Goal: Entertainment & Leisure: Consume media (video, audio)

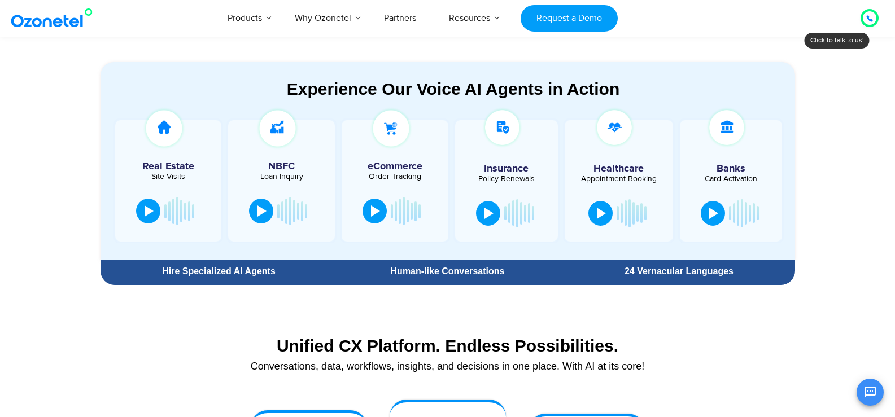
scroll to position [678, 0]
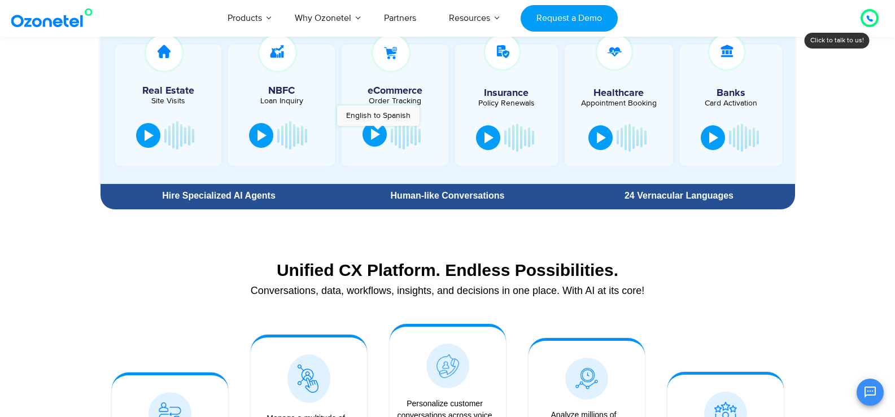
click at [377, 132] on div at bounding box center [375, 134] width 9 height 11
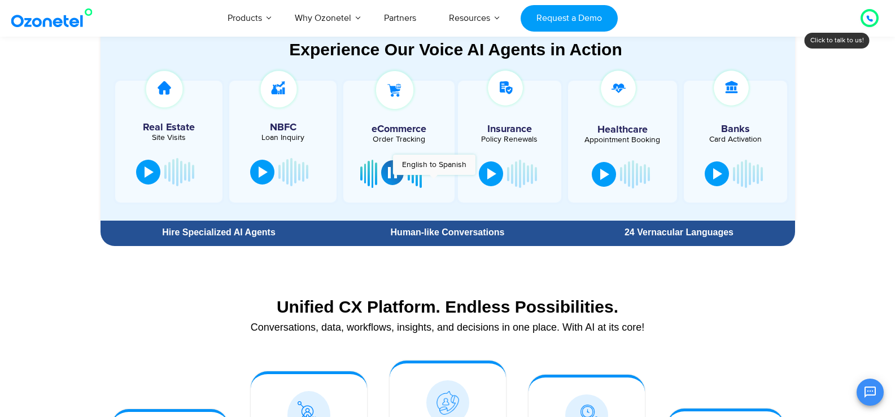
scroll to position [621, 0]
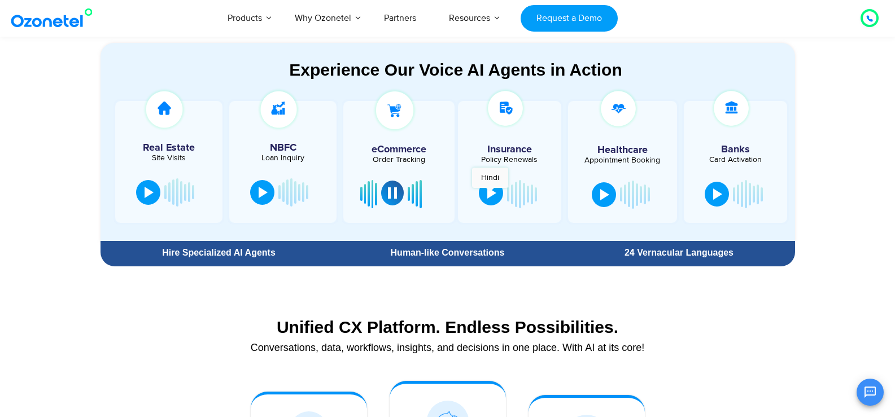
click at [490, 194] on div at bounding box center [491, 192] width 9 height 11
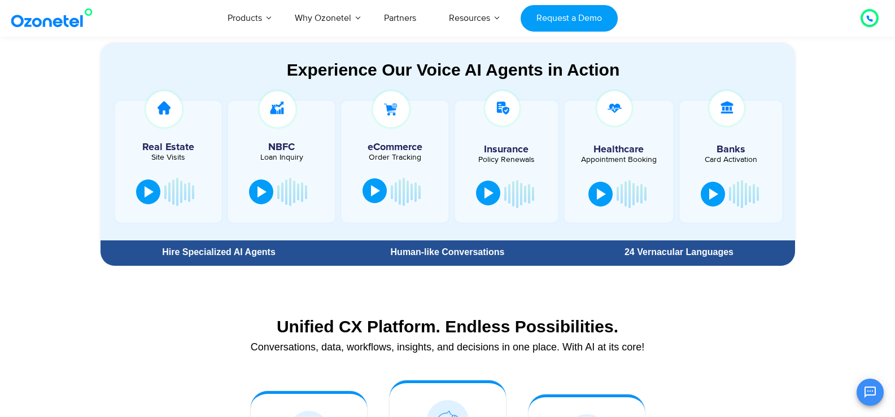
click at [490, 194] on div at bounding box center [488, 192] width 9 height 11
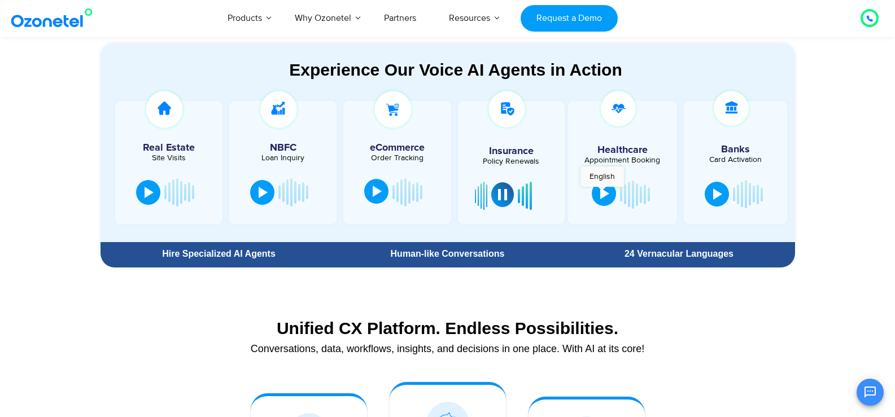
click at [602, 193] on div at bounding box center [604, 193] width 9 height 11
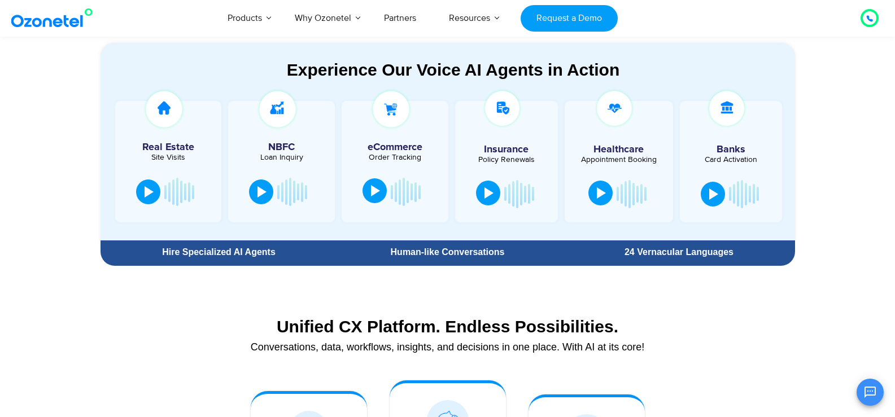
click at [602, 193] on div at bounding box center [601, 192] width 9 height 11
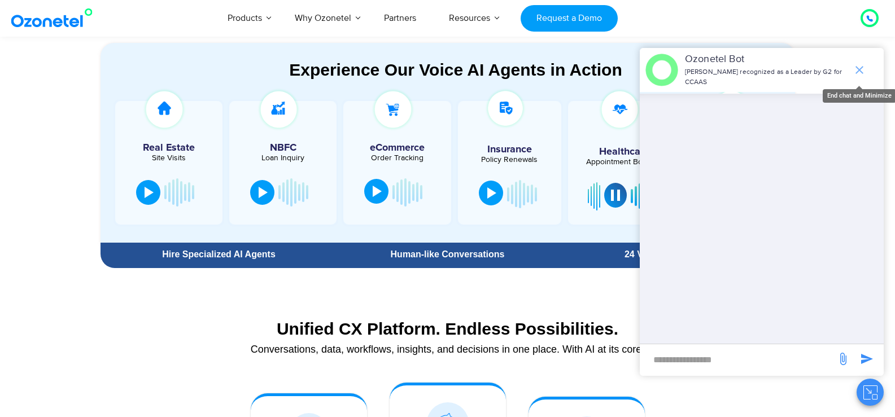
click at [859, 67] on icon "end chat or minimize" at bounding box center [860, 70] width 14 height 14
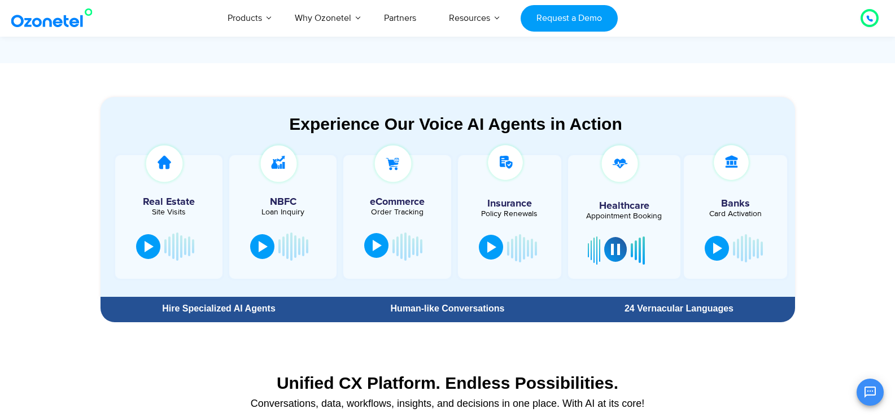
scroll to position [565, 0]
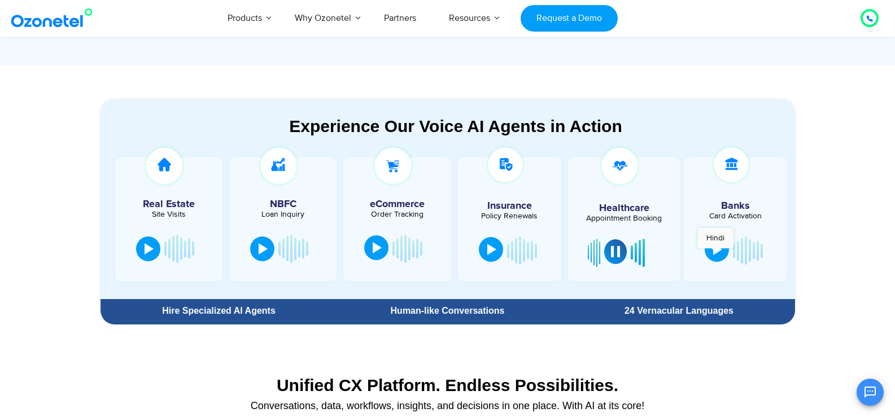
click at [715, 254] on div at bounding box center [717, 249] width 9 height 11
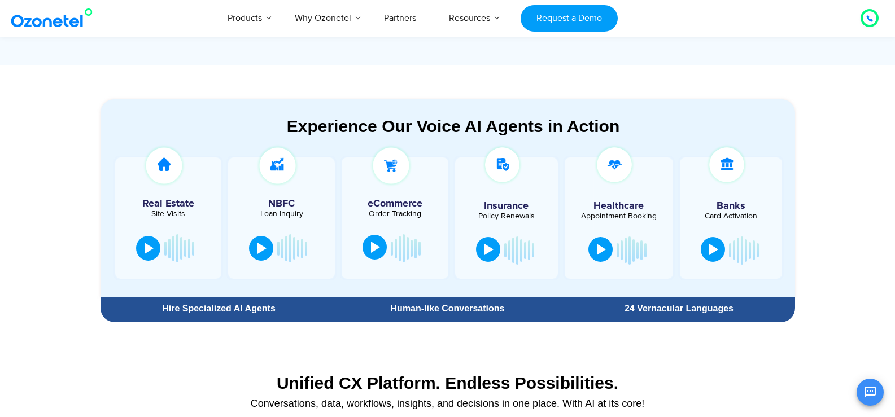
click at [713, 247] on div at bounding box center [713, 249] width 9 height 11
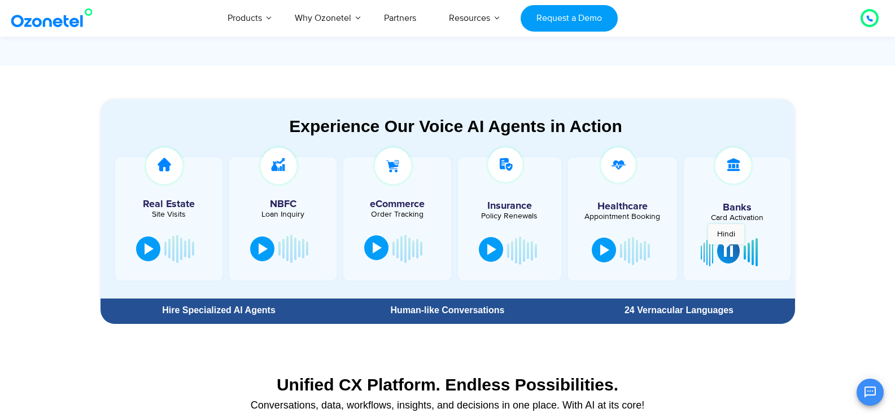
click at [727, 251] on div at bounding box center [728, 251] width 9 height 11
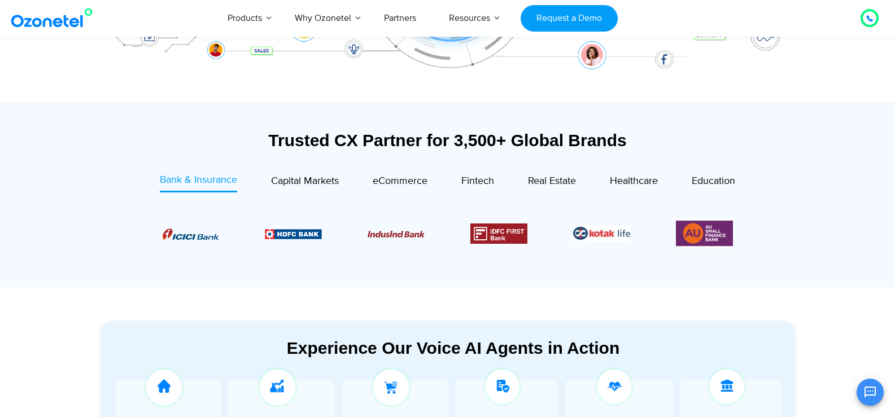
scroll to position [339, 0]
